Goal: Check status

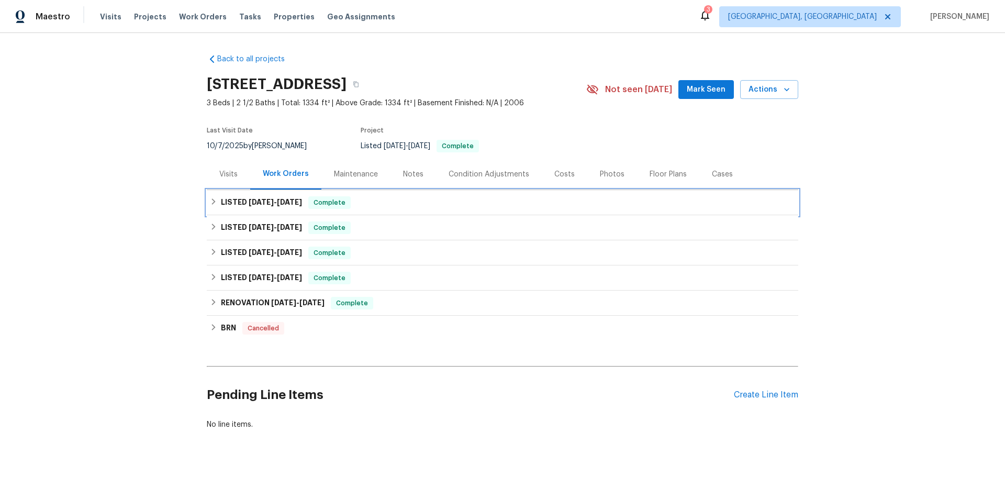
click at [298, 196] on div "LISTED [DATE] - [DATE] Complete" at bounding box center [502, 202] width 585 height 13
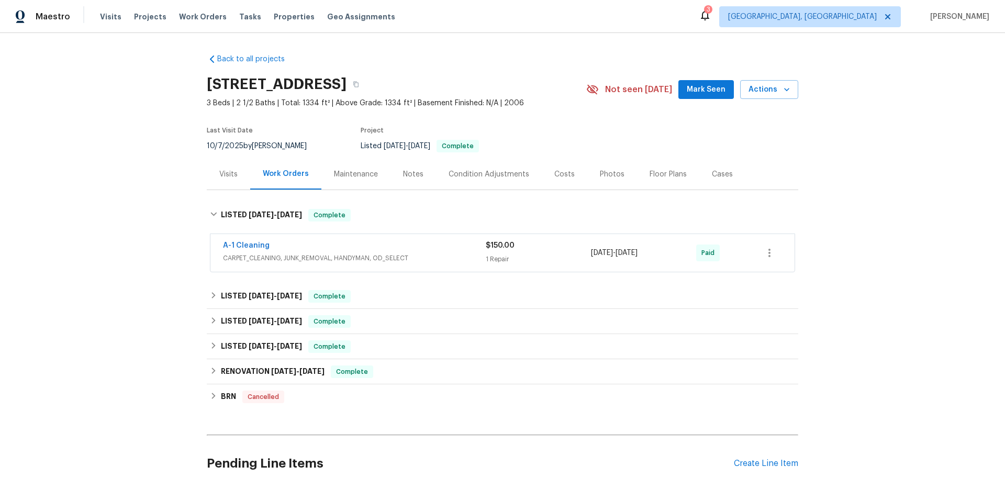
click at [285, 238] on div "Back to all projects [STREET_ADDRESS] 3 Beds | 2 1/2 Baths | Total: 1334 ft² | …" at bounding box center [503, 276] width 592 height 461
click at [293, 290] on div "LISTED [DATE] - [DATE] Complete" at bounding box center [502, 296] width 585 height 13
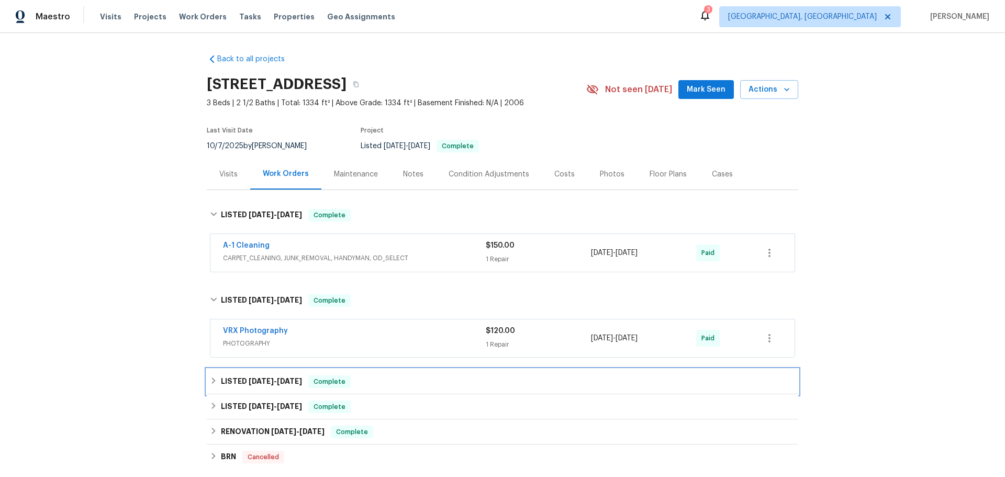
click at [313, 375] on div "LISTED [DATE] - [DATE] Complete" at bounding box center [502, 381] width 585 height 13
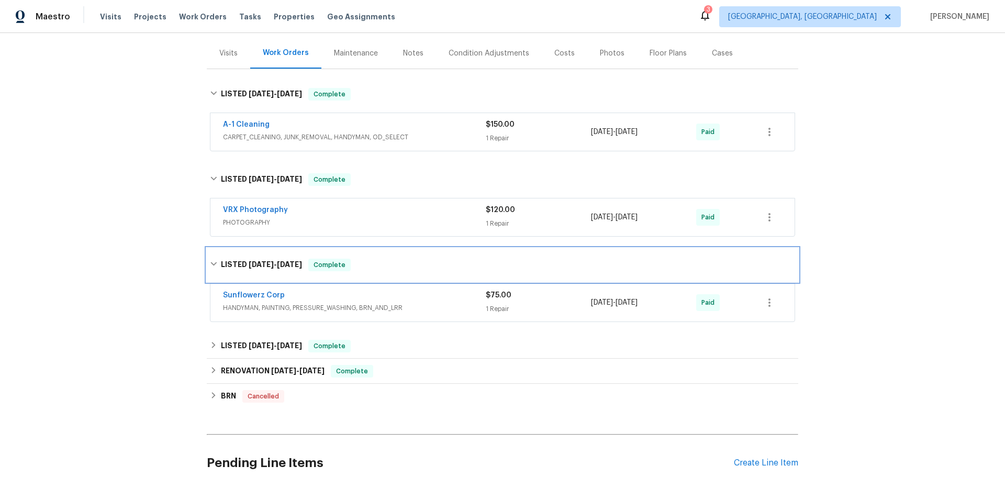
scroll to position [121, 0]
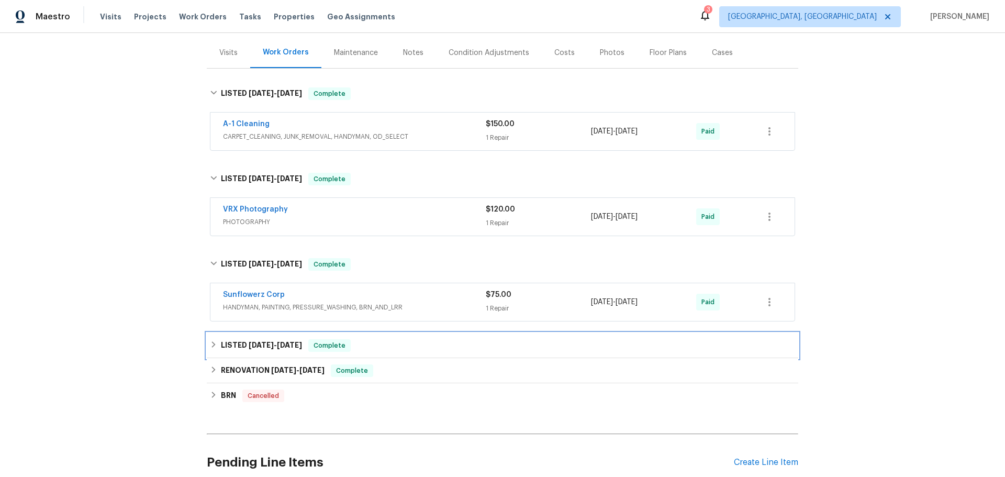
click at [318, 339] on div "LISTED [DATE] - [DATE] Complete" at bounding box center [502, 345] width 585 height 13
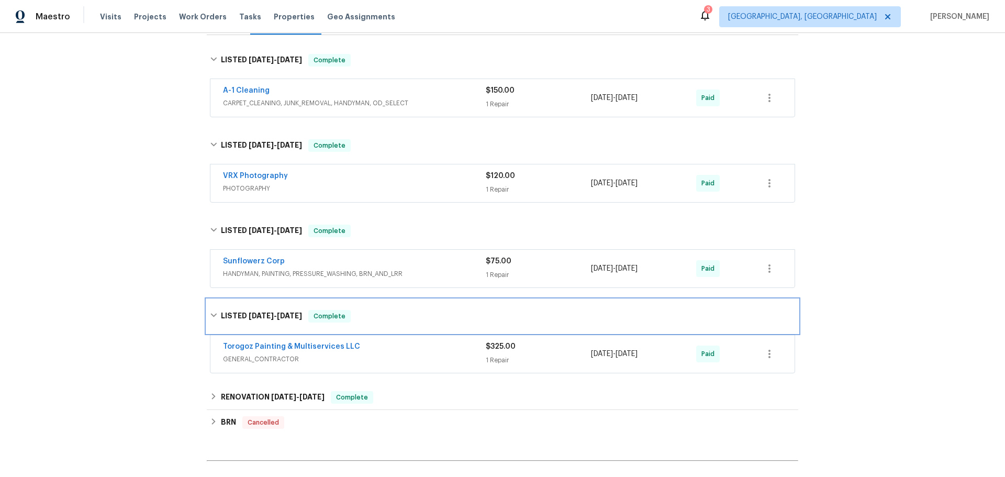
scroll to position [173, 0]
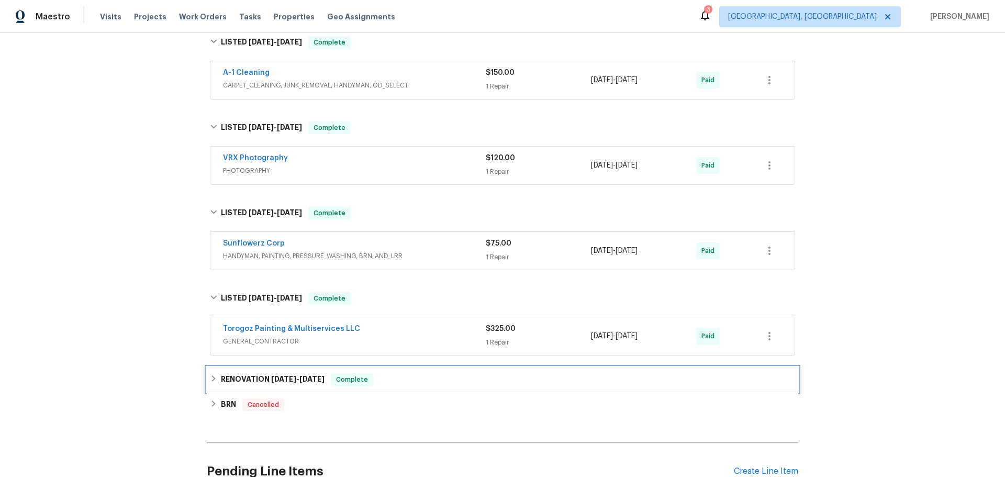
click at [370, 373] on div "RENOVATION [DATE] - [DATE] Complete" at bounding box center [502, 379] width 585 height 13
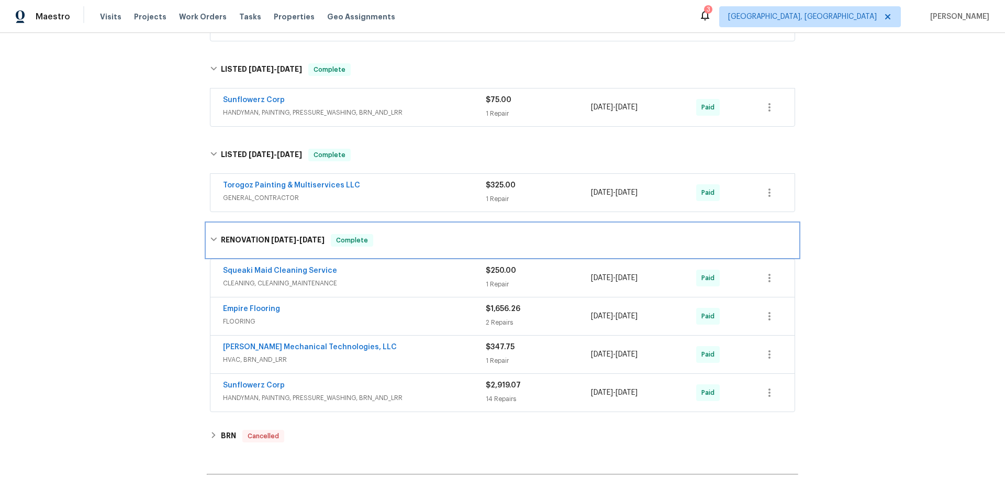
scroll to position [318, 0]
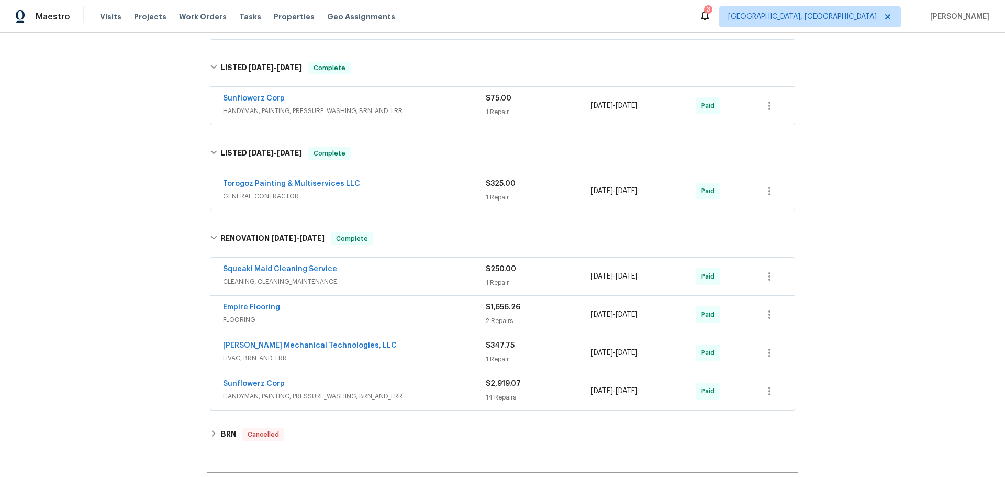
click at [367, 379] on div "Sunflowerz Corp" at bounding box center [354, 385] width 263 height 13
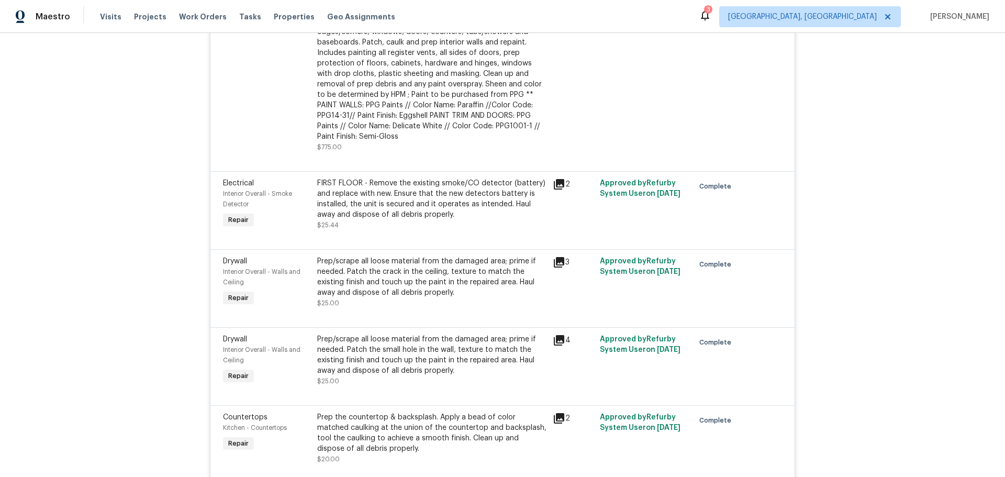
scroll to position [1714, 0]
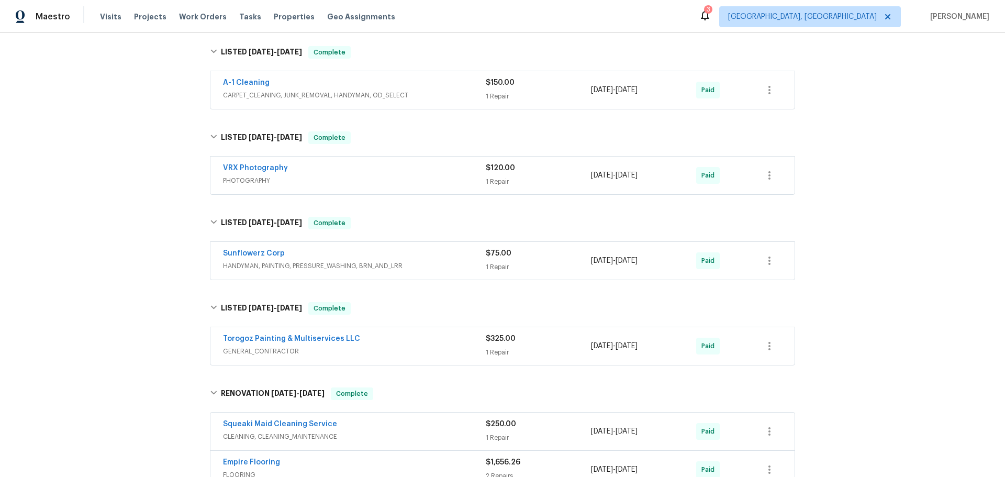
scroll to position [143, 0]
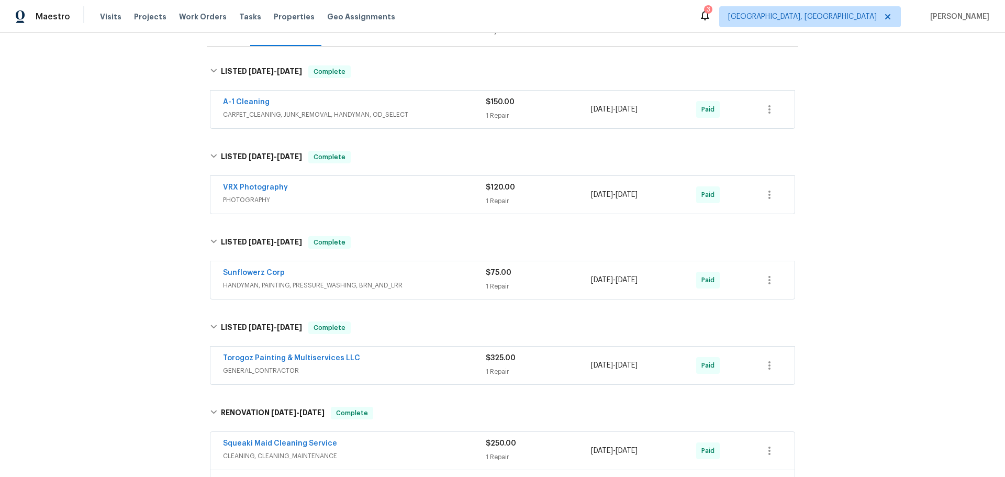
click at [387, 476] on div "Empire Flooring" at bounding box center [354, 482] width 263 height 13
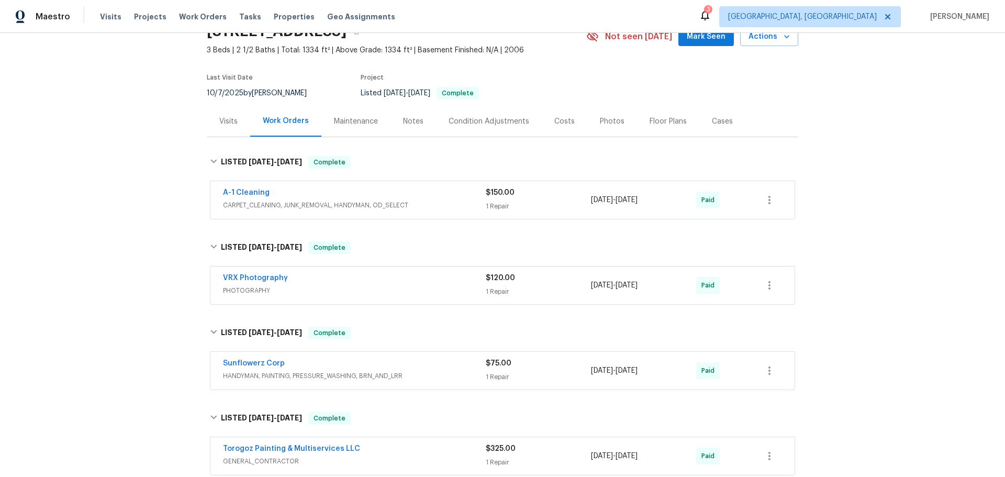
scroll to position [0, 0]
